Goal: Transaction & Acquisition: Purchase product/service

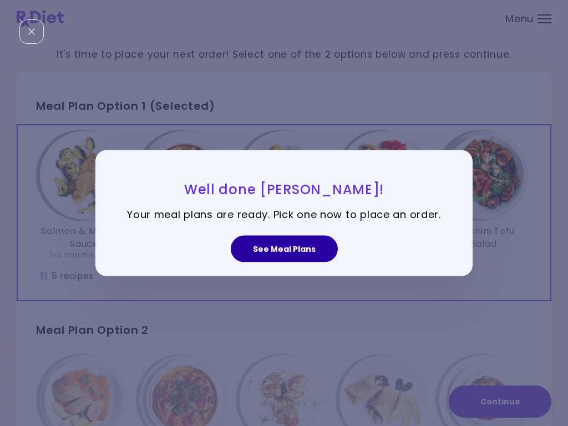
click at [282, 253] on button "See Meal Plans" at bounding box center [284, 248] width 107 height 27
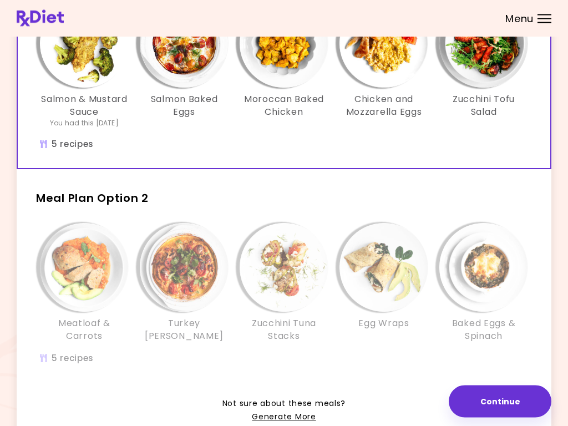
scroll to position [136, 0]
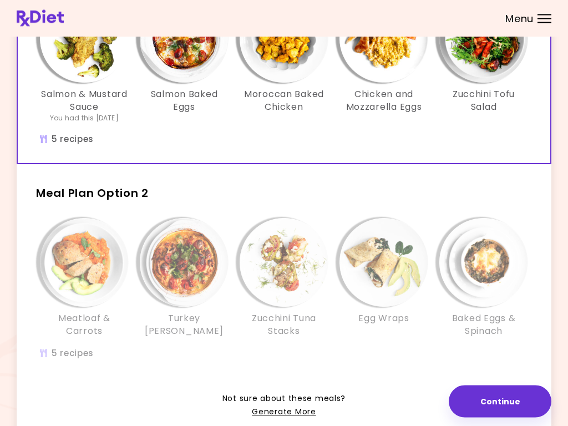
click at [83, 274] on img "Info - Meatloaf & Carrots - Meal Plan Option 2" at bounding box center [84, 262] width 89 height 89
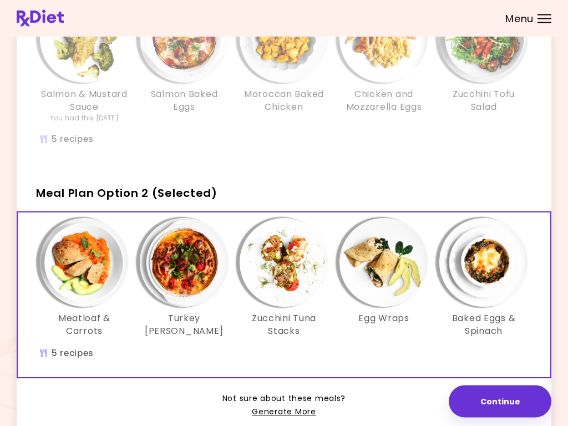
scroll to position [137, 0]
click at [86, 274] on img "Info - Meatloaf & Carrots - Meal Plan Option 2 (Selected)" at bounding box center [84, 262] width 89 height 89
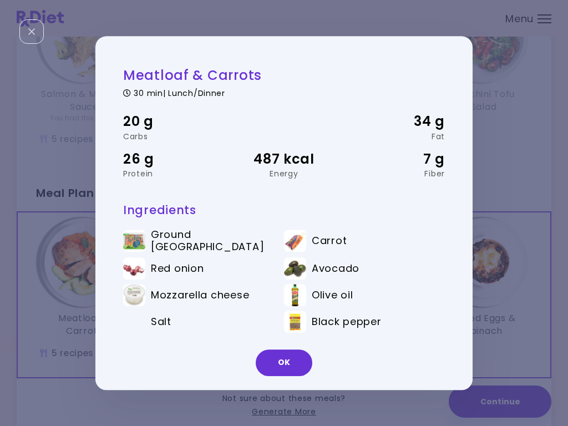
click at [292, 365] on button "OK" at bounding box center [284, 362] width 57 height 27
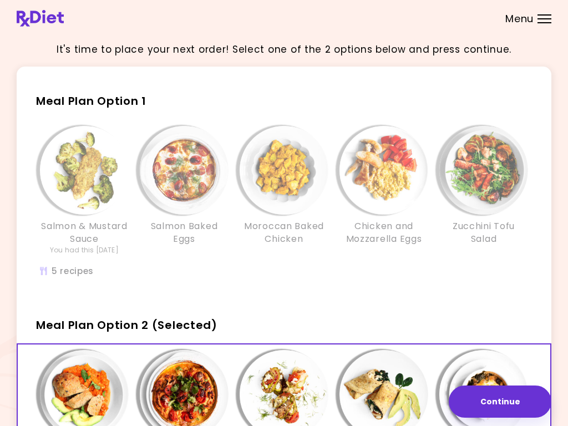
scroll to position [0, 0]
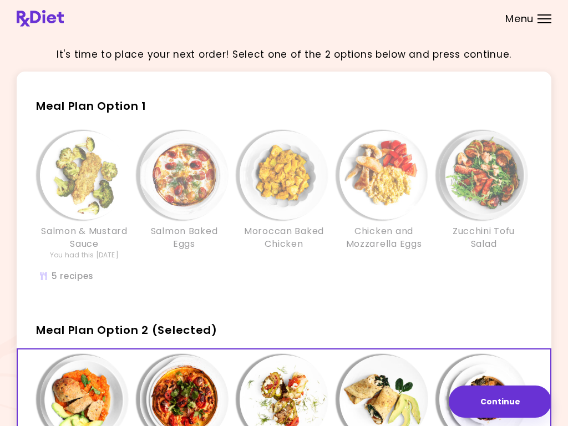
click at [254, 188] on img "Info - Moroccan Baked Chicken - Meal Plan Option 1" at bounding box center [283, 175] width 89 height 89
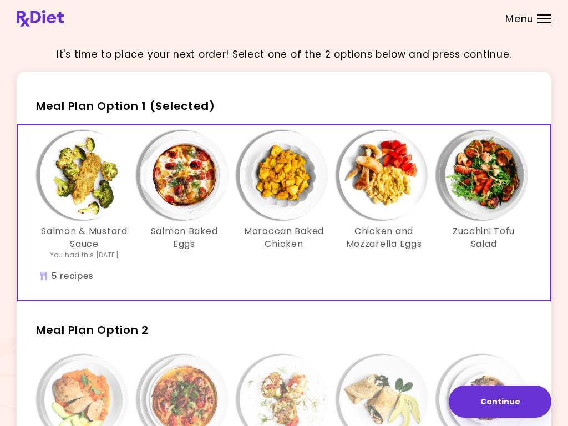
click at [290, 184] on img "Info - Moroccan Baked Chicken - Meal Plan Option 1 (Selected)" at bounding box center [283, 175] width 89 height 89
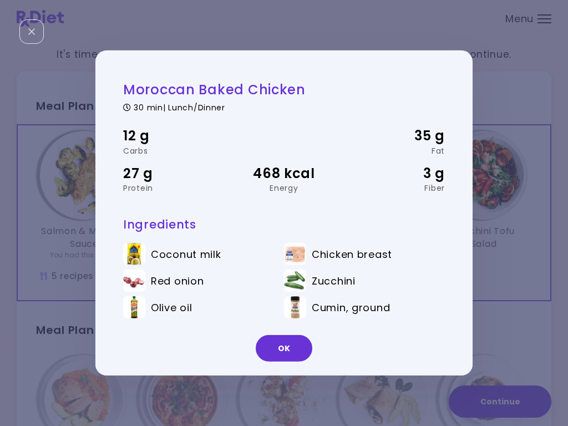
click at [294, 355] on button "OK" at bounding box center [284, 348] width 57 height 27
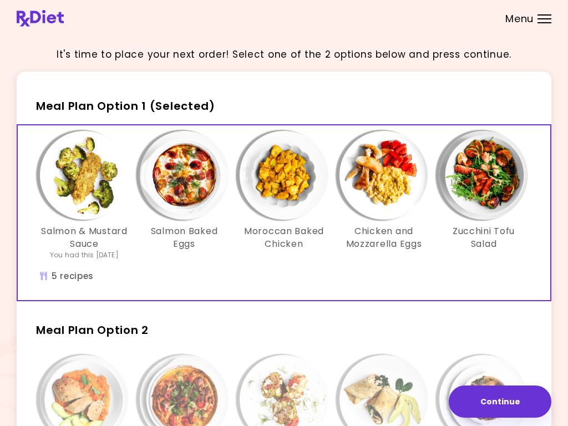
click at [496, 185] on img "Info - Zucchini Tofu Salad - Meal Plan Option 1 (Selected)" at bounding box center [483, 175] width 89 height 89
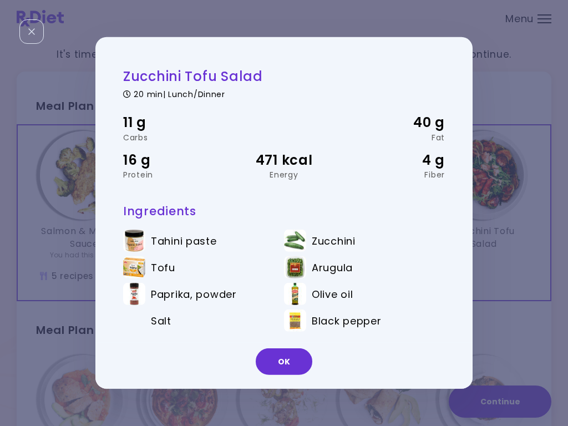
click at [287, 361] on button "OK" at bounding box center [284, 361] width 57 height 27
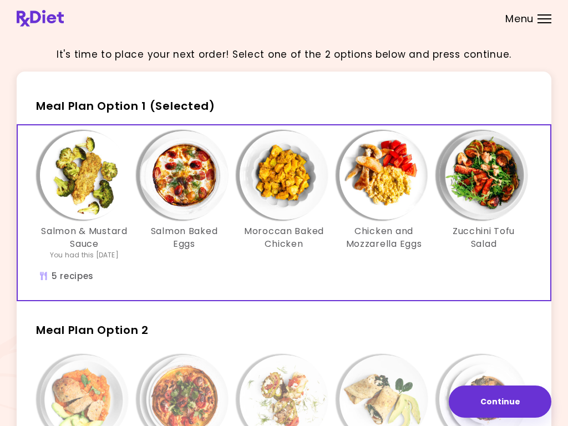
click at [196, 182] on img "Info - Salmon Baked Eggs - Meal Plan Option 1 (Selected)" at bounding box center [184, 175] width 89 height 89
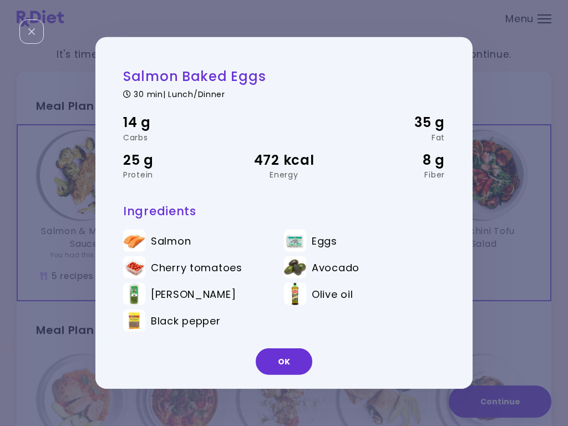
click at [287, 366] on button "OK" at bounding box center [284, 361] width 57 height 27
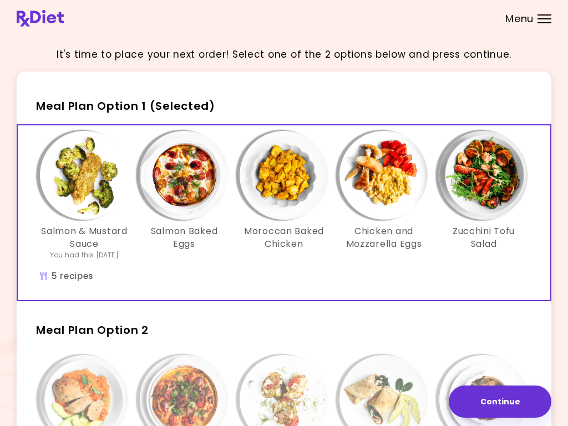
click at [91, 200] on img "Info - Salmon & Mustard Sauce - Meal Plan Option 1 (Selected)" at bounding box center [84, 175] width 89 height 89
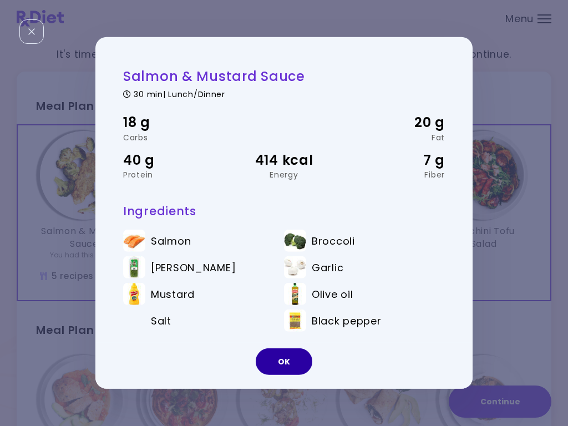
click at [284, 364] on button "OK" at bounding box center [284, 361] width 57 height 27
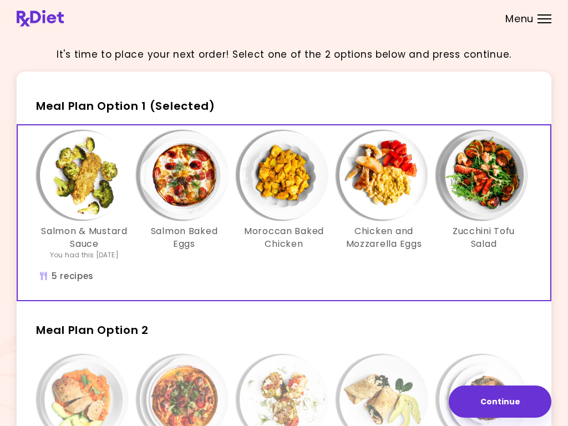
click at [399, 188] on img "Info - Chicken and Mozzarella Eggs - Meal Plan Option 1 (Selected)" at bounding box center [383, 175] width 89 height 89
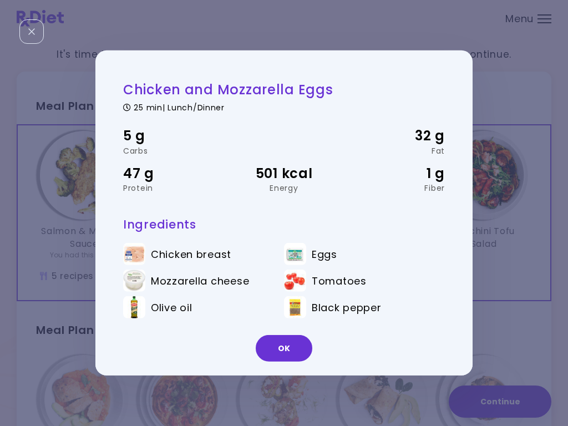
click at [287, 357] on button "OK" at bounding box center [284, 348] width 57 height 27
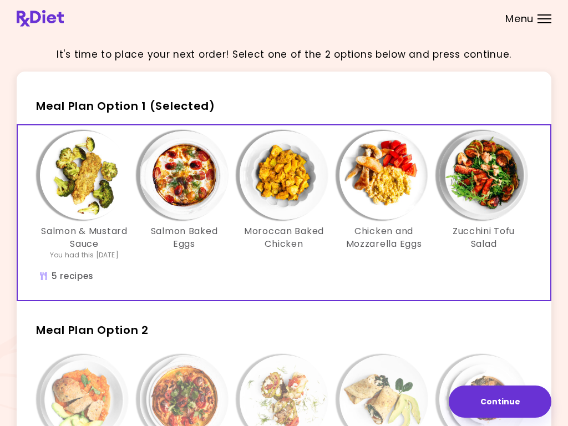
click at [486, 191] on img "Info - Zucchini Tofu Salad - Meal Plan Option 1 (Selected)" at bounding box center [483, 175] width 89 height 89
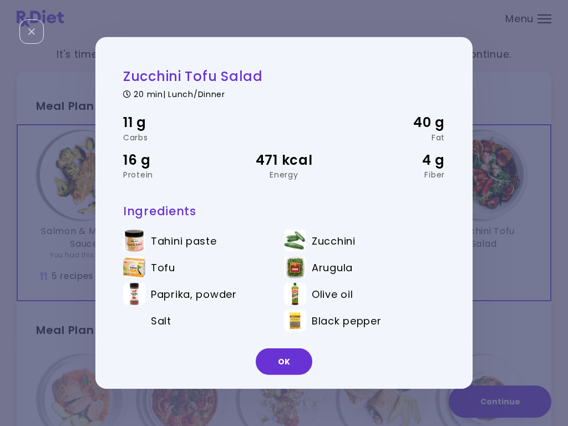
click at [296, 363] on button "OK" at bounding box center [284, 361] width 57 height 27
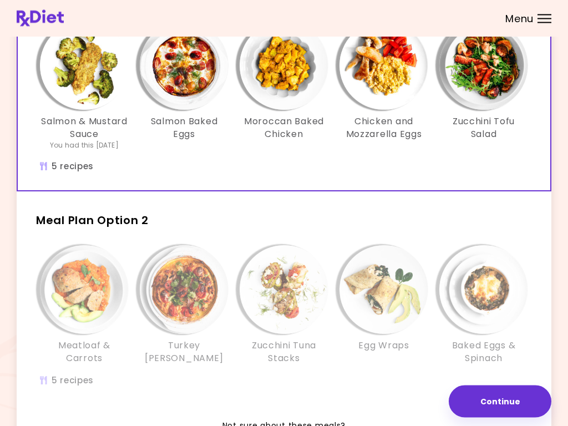
scroll to position [110, 0]
click at [284, 73] on img "Info - Moroccan Baked Chicken - Meal Plan Option 1 (Selected)" at bounding box center [283, 65] width 89 height 89
click at [501, 235] on div "Meal Plan Option 2 Meatloaf & Carrots Turkey Tomato Casserole Zucchini Tuna Sta…" at bounding box center [284, 303] width 534 height 205
click at [188, 294] on img "Info - Turkey Tomato Casserole - Meal Plan Option 2" at bounding box center [184, 289] width 89 height 89
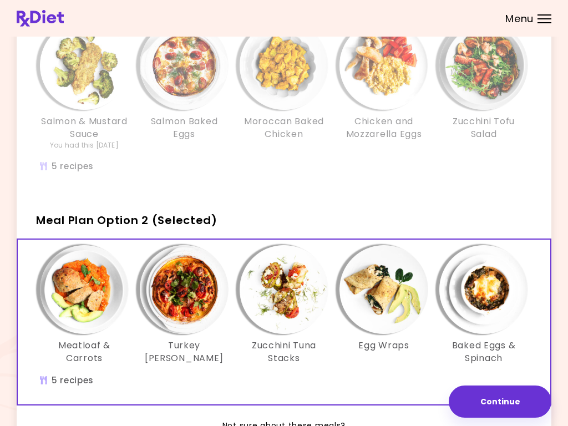
click at [188, 299] on img "Info - Turkey Tomato Casserole - Meal Plan Option 2 (Selected)" at bounding box center [184, 289] width 89 height 89
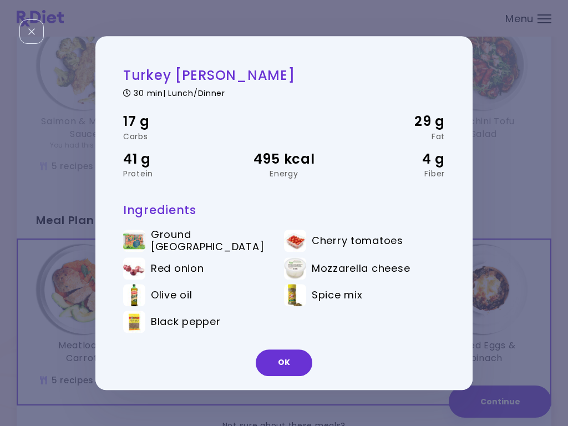
click at [369, 371] on div "OK" at bounding box center [283, 367] width 377 height 46
click at [282, 374] on button "OK" at bounding box center [284, 362] width 57 height 27
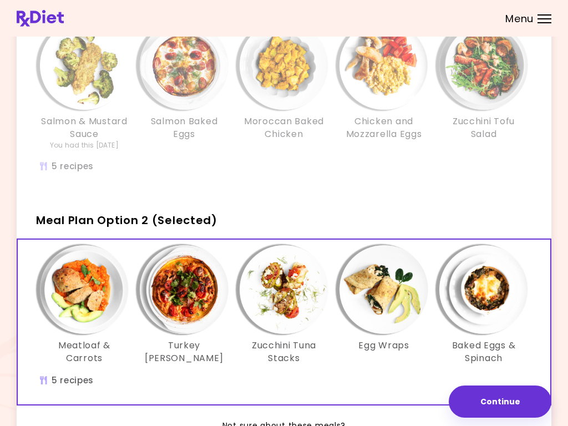
click at [377, 298] on img "Info - Egg Wraps - Meal Plan Option 2 (Selected)" at bounding box center [383, 289] width 89 height 89
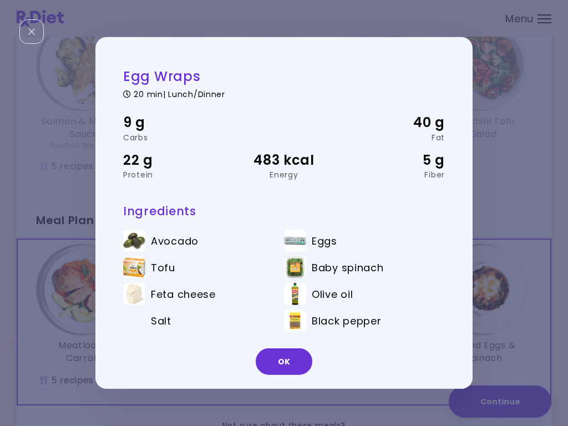
click at [287, 366] on button "OK" at bounding box center [284, 361] width 57 height 27
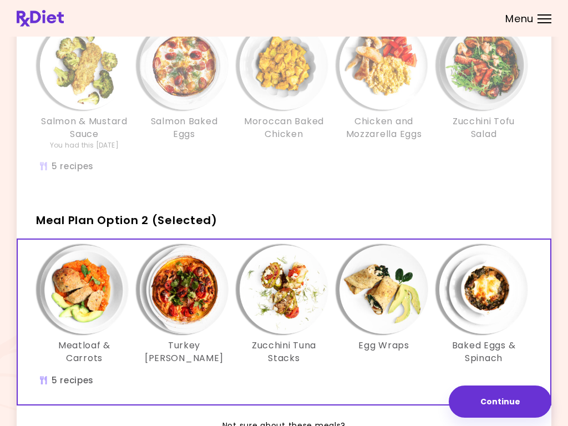
click at [488, 288] on img "Info - Baked Eggs & Spinach - Meal Plan Option 2 (Selected)" at bounding box center [483, 289] width 89 height 89
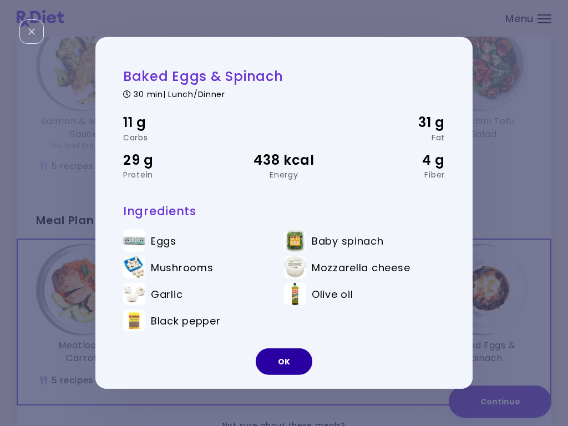
click at [294, 362] on button "OK" at bounding box center [284, 361] width 57 height 27
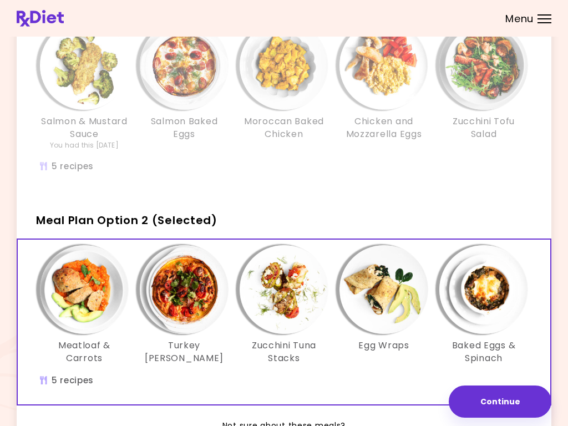
click at [495, 73] on img "Info - Zucchini Tofu Salad - Meal Plan Option 1" at bounding box center [483, 65] width 89 height 89
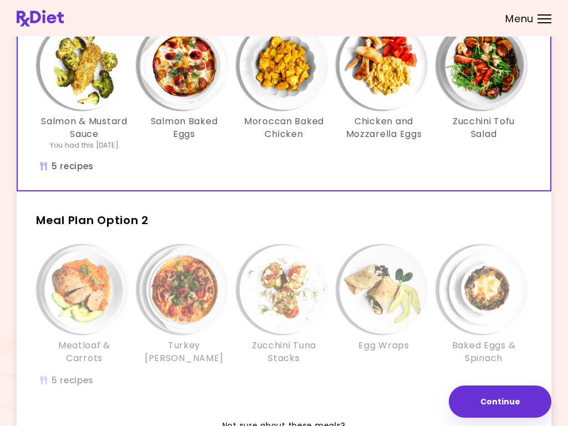
click at [494, 60] on img "Info - Zucchini Tofu Salad - Meal Plan Option 1 (Selected)" at bounding box center [483, 65] width 89 height 89
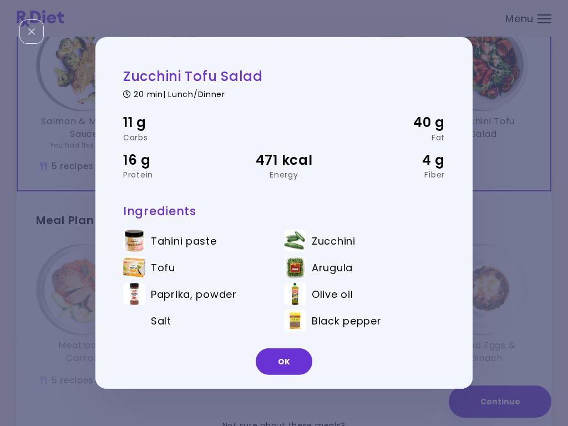
click at [294, 361] on button "OK" at bounding box center [284, 361] width 57 height 27
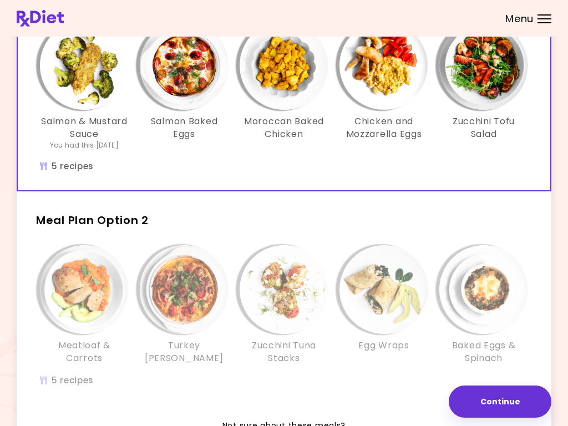
click at [391, 74] on img "Info - Chicken and Mozzarella Eggs - Meal Plan Option 1 (Selected)" at bounding box center [383, 65] width 89 height 89
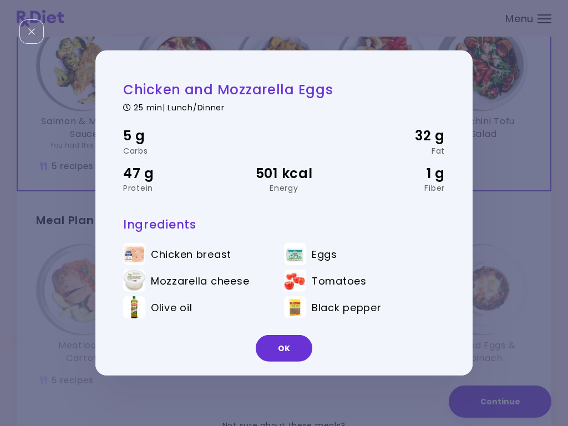
click at [284, 355] on button "OK" at bounding box center [284, 348] width 57 height 27
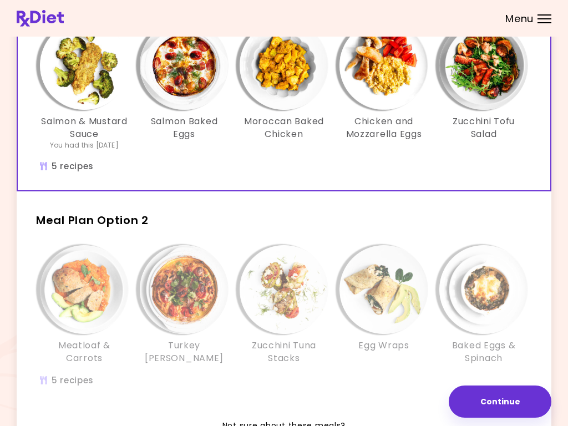
click at [294, 87] on img "Info - Moroccan Baked Chicken - Meal Plan Option 1 (Selected)" at bounding box center [283, 65] width 89 height 89
click at [197, 78] on img "Info - Salmon Baked Eggs - Meal Plan Option 1 (Selected)" at bounding box center [184, 65] width 89 height 89
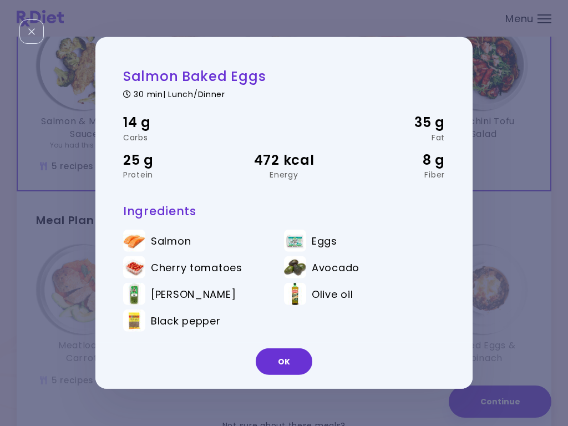
click at [289, 370] on button "OK" at bounding box center [284, 361] width 57 height 27
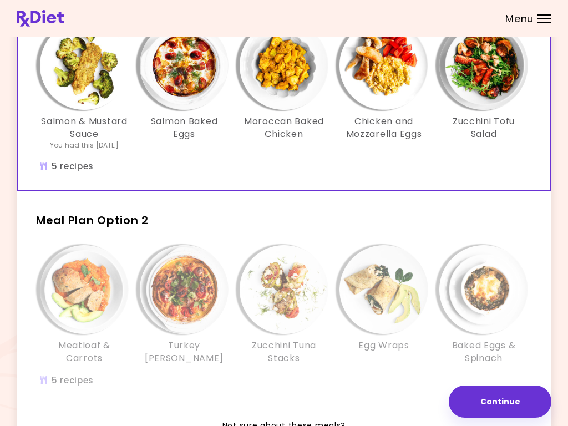
click at [85, 90] on img "Info - Salmon & Mustard Sauce - Meal Plan Option 1 (Selected)" at bounding box center [84, 65] width 89 height 89
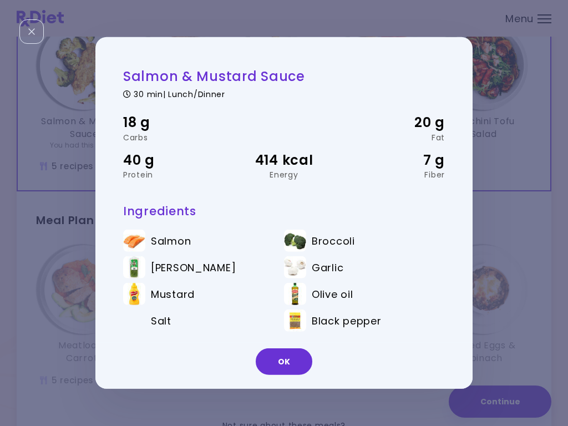
click at [290, 373] on button "OK" at bounding box center [284, 361] width 57 height 27
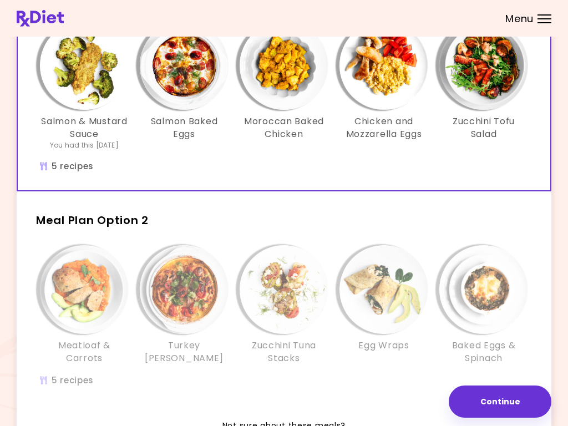
click at [285, 302] on img "Info - Zucchini Tuna Stacks - Meal Plan Option 2" at bounding box center [283, 289] width 89 height 89
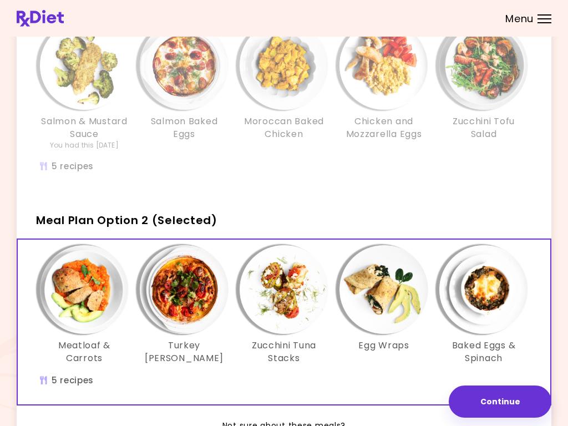
click at [284, 297] on img "Info - Zucchini Tuna Stacks - Meal Plan Option 2 (Selected)" at bounding box center [283, 289] width 89 height 89
click at [196, 302] on img "Info - Turkey Tomato Casserole - Meal Plan Option 2 (Selected)" at bounding box center [184, 289] width 89 height 89
click at [482, 288] on img "Info - Baked Eggs & Spinach - Meal Plan Option 2 (Selected)" at bounding box center [483, 289] width 89 height 89
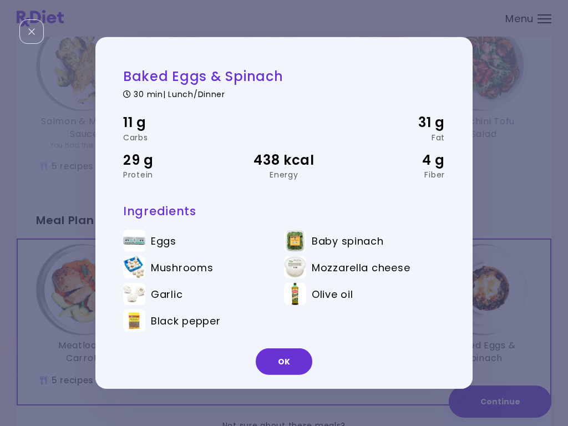
click at [289, 364] on button "OK" at bounding box center [284, 361] width 57 height 27
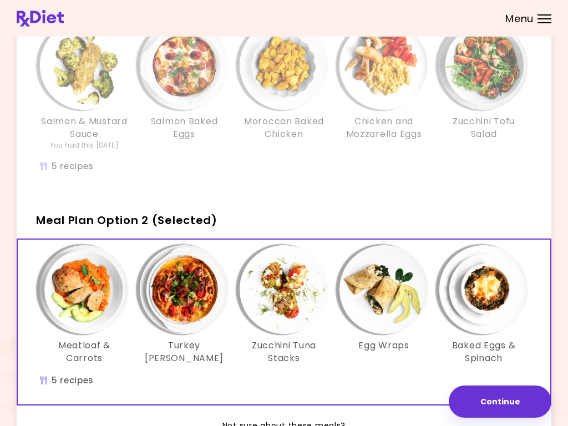
click at [195, 72] on img "Info - Salmon Baked Eggs - Meal Plan Option 1" at bounding box center [184, 65] width 89 height 89
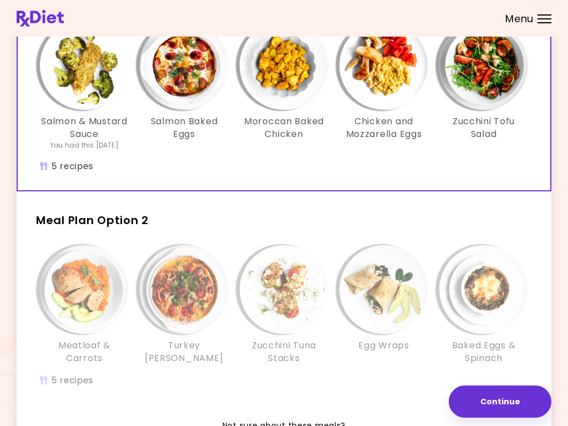
click at [185, 83] on img "Info - Salmon Baked Eggs - Meal Plan Option 1 (Selected)" at bounding box center [184, 65] width 89 height 89
click at [482, 83] on img "Info - Zucchini Tofu Salad - Meal Plan Option 1 (Selected)" at bounding box center [483, 65] width 89 height 89
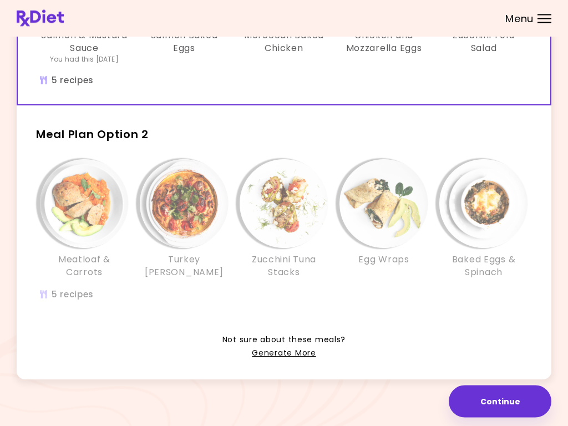
click at [288, 356] on link "Generate More" at bounding box center [284, 353] width 64 height 13
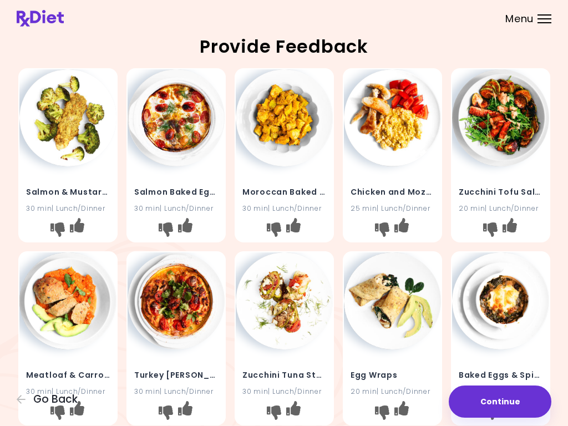
click at [503, 410] on button "Continue" at bounding box center [499, 401] width 103 height 32
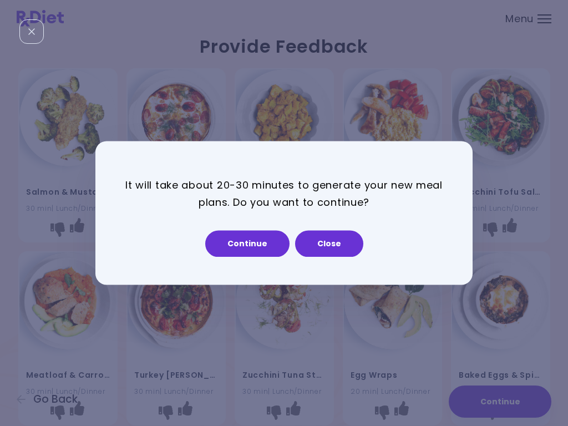
click at [261, 246] on button "Continue" at bounding box center [247, 244] width 84 height 27
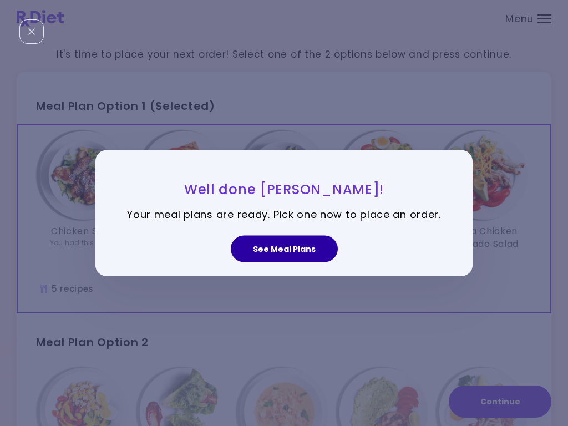
click at [307, 248] on button "See Meal Plans" at bounding box center [284, 248] width 107 height 27
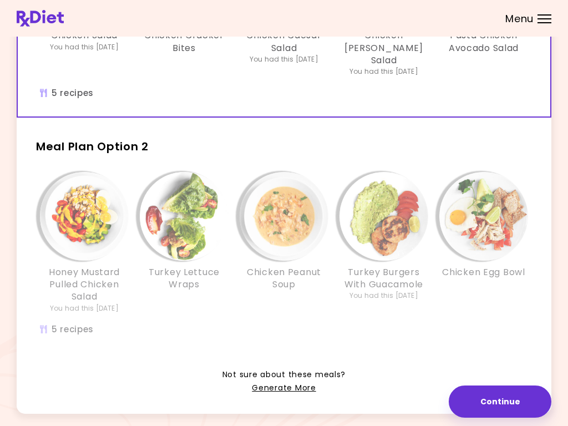
scroll to position [183, 0]
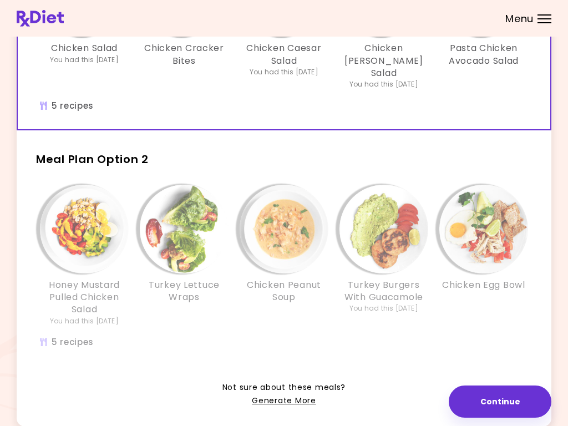
click at [489, 226] on img "Info - Chicken Egg Bowl - Meal Plan Option 2" at bounding box center [483, 229] width 89 height 89
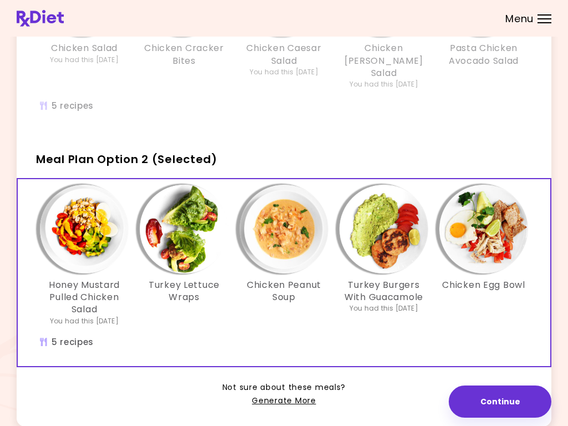
click at [492, 232] on img "Info - Chicken Egg Bowl - Meal Plan Option 2 (Selected)" at bounding box center [483, 229] width 89 height 89
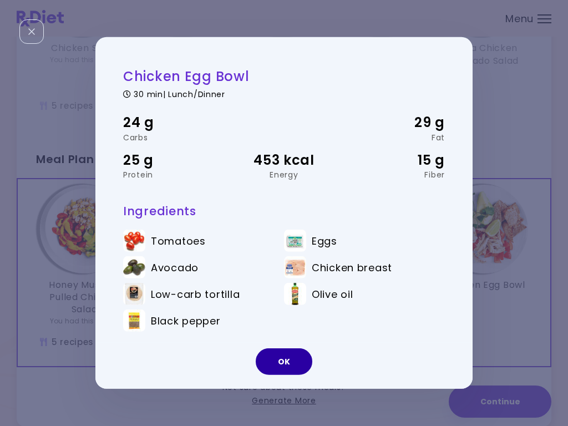
click at [295, 370] on button "OK" at bounding box center [284, 361] width 57 height 27
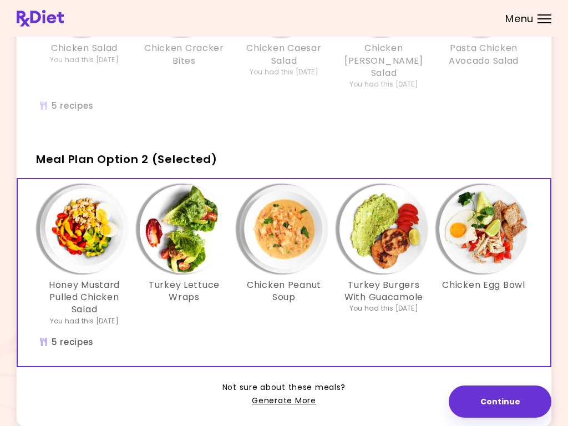
click at [389, 241] on img "Info - Turkey Burgers With Guacamole - Meal Plan Option 2 (Selected)" at bounding box center [383, 229] width 89 height 89
click at [278, 227] on img "Info - Chicken Peanut Soup - Meal Plan Option 2 (Selected)" at bounding box center [283, 229] width 89 height 89
click at [190, 242] on img "Info - Turkey Lettuce Wraps - Meal Plan Option 2 (Selected)" at bounding box center [184, 229] width 89 height 89
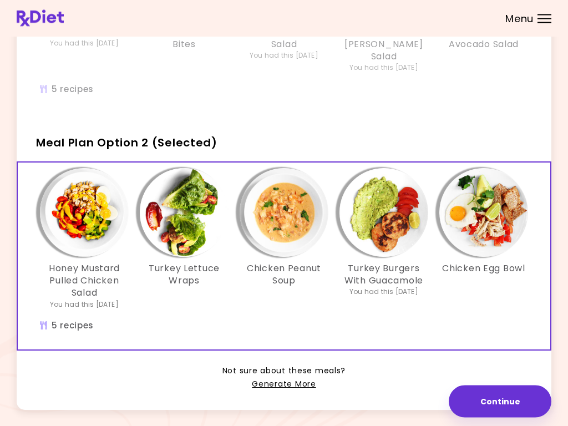
scroll to position [207, 0]
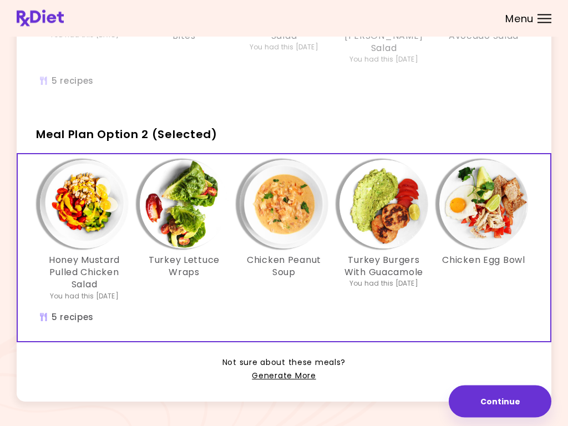
click at [273, 370] on link "Generate More" at bounding box center [284, 376] width 64 height 13
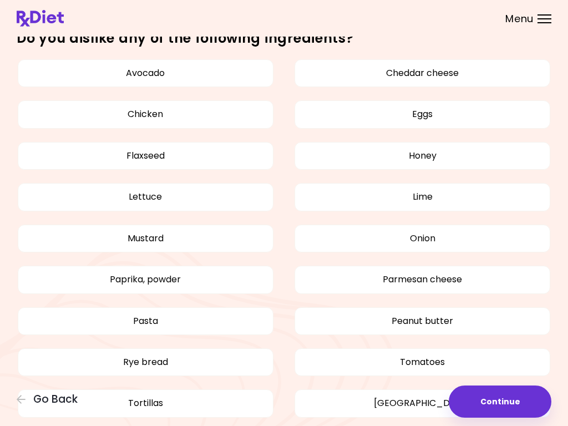
scroll to position [430, 0]
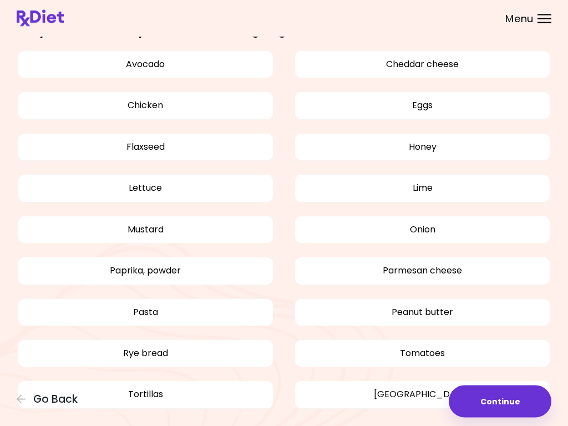
click at [501, 406] on button "Continue" at bounding box center [499, 401] width 103 height 32
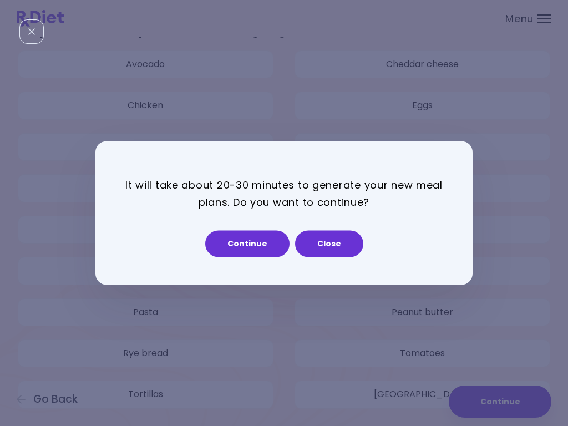
click at [243, 247] on button "Continue" at bounding box center [247, 244] width 84 height 27
